Goal: Task Accomplishment & Management: Use online tool/utility

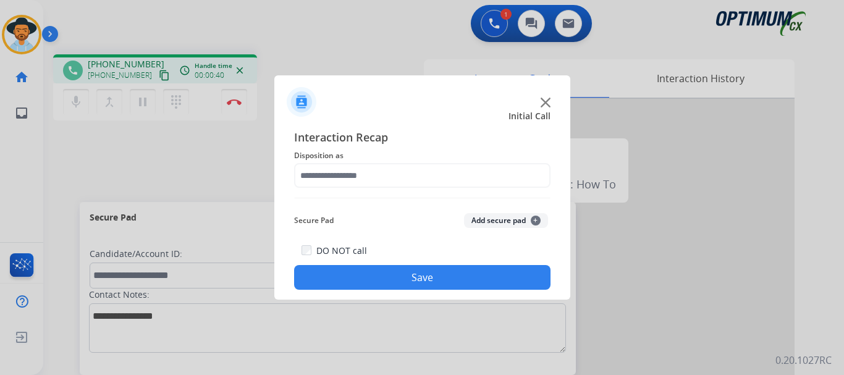
click at [543, 104] on img at bounding box center [546, 103] width 10 height 10
click at [547, 104] on img at bounding box center [546, 103] width 10 height 10
click at [545, 103] on img at bounding box center [546, 103] width 10 height 10
click at [543, 106] on img at bounding box center [546, 103] width 10 height 10
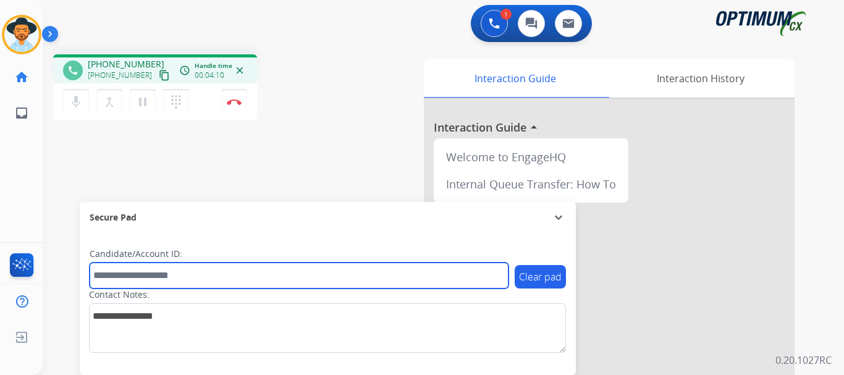
click at [292, 273] on input "text" at bounding box center [299, 276] width 419 height 26
type input "*******"
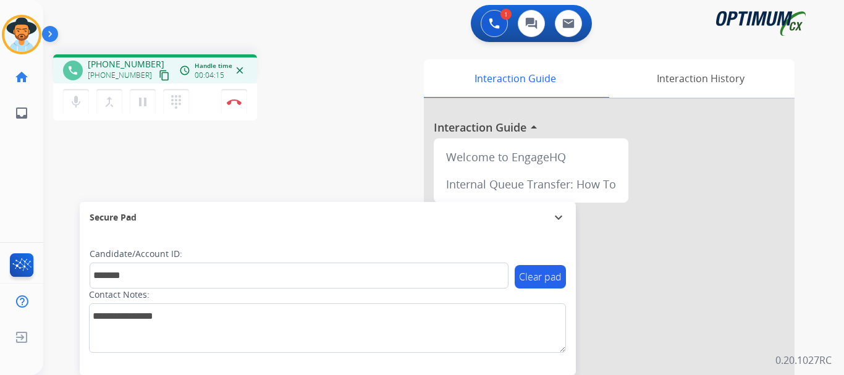
click at [337, 193] on div "phone [PHONE_NUMBER] [PHONE_NUMBER] content_copy access_time Call metrics Queue…" at bounding box center [428, 303] width 771 height 516
click at [69, 108] on mat-icon "mic" at bounding box center [76, 102] width 15 height 15
click at [82, 100] on mat-icon "mic_off" at bounding box center [76, 102] width 15 height 15
click at [82, 105] on mat-icon "mic" at bounding box center [76, 102] width 15 height 15
click at [84, 108] on button "mic_off Mute" at bounding box center [76, 102] width 26 height 26
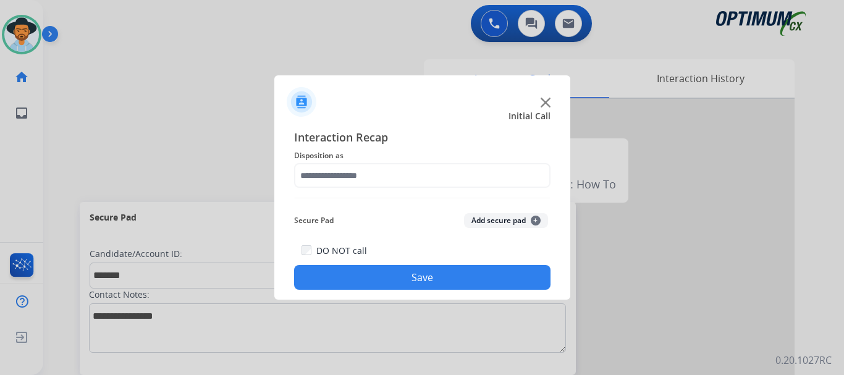
click at [545, 101] on img at bounding box center [546, 103] width 10 height 10
